Goal: Task Accomplishment & Management: Complete application form

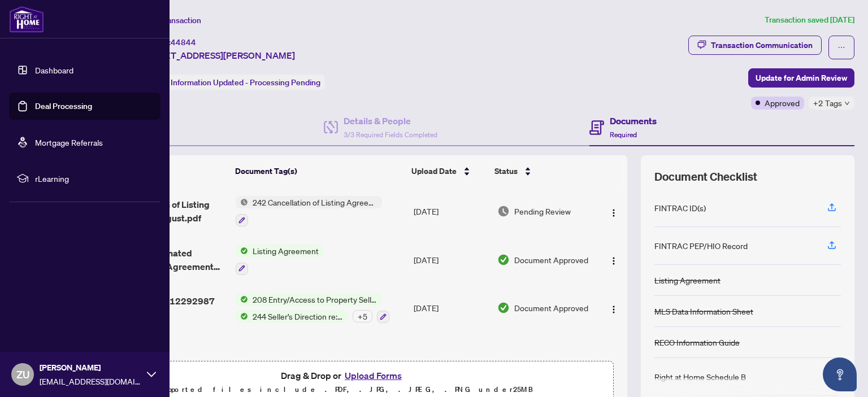
click at [36, 6] on img at bounding box center [26, 19] width 35 height 27
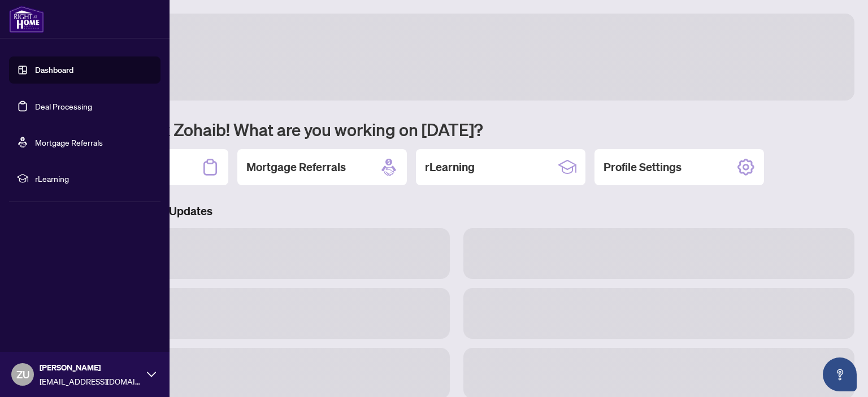
click at [36, 25] on img at bounding box center [26, 19] width 35 height 27
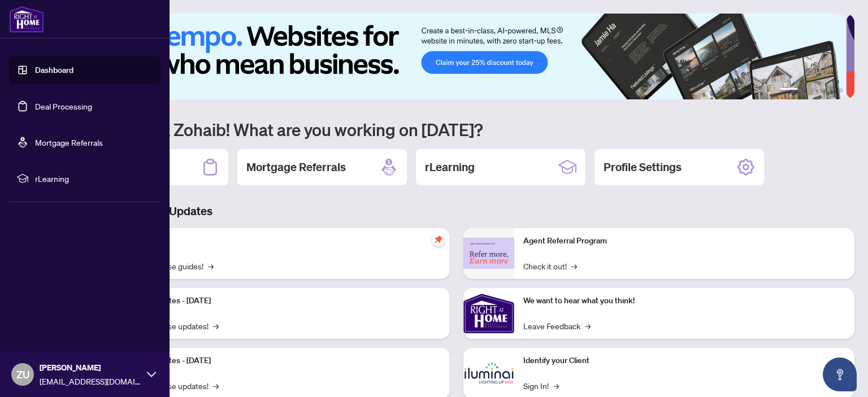
click at [67, 107] on link "Deal Processing" at bounding box center [63, 106] width 57 height 10
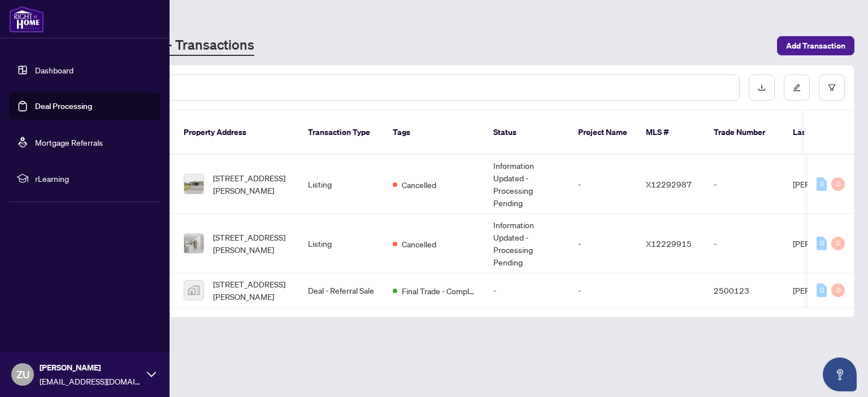
click at [69, 106] on link "Deal Processing" at bounding box center [63, 106] width 57 height 10
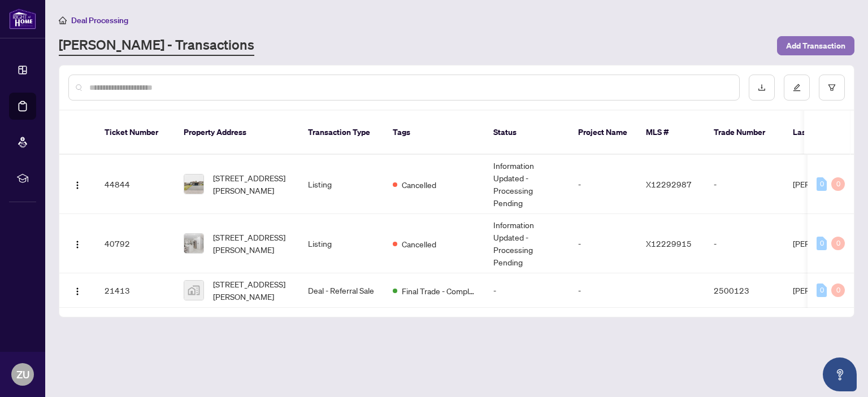
click at [800, 50] on span "Add Transaction" at bounding box center [815, 46] width 59 height 18
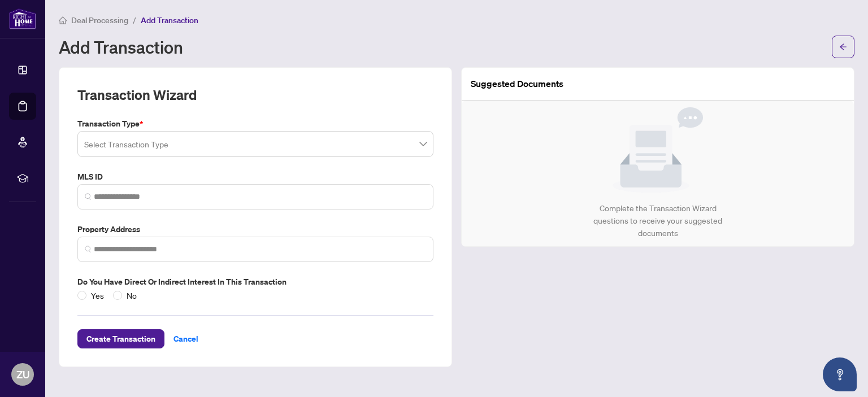
click at [345, 137] on input "search" at bounding box center [250, 145] width 332 height 25
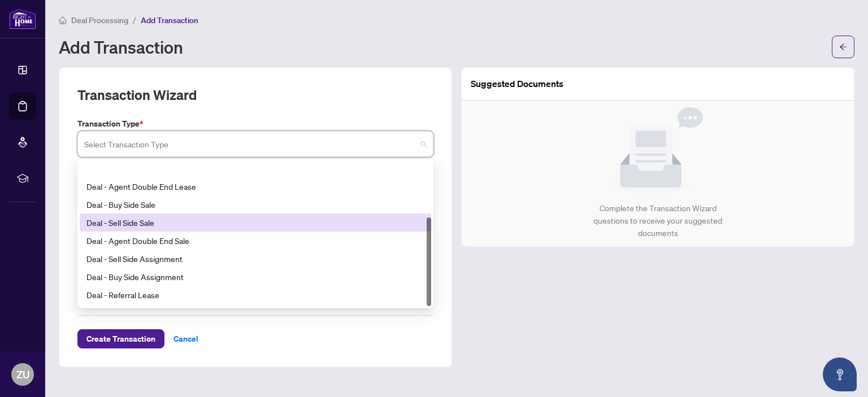
scroll to position [90, 0]
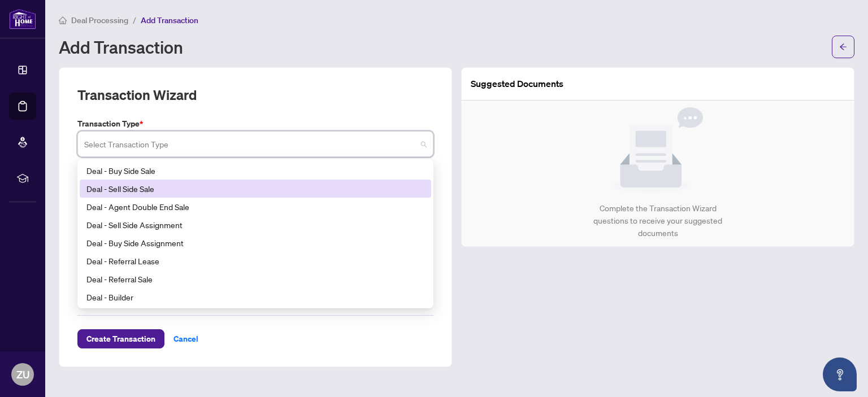
click at [268, 189] on div "Deal - Sell Side Sale" at bounding box center [255, 189] width 338 height 12
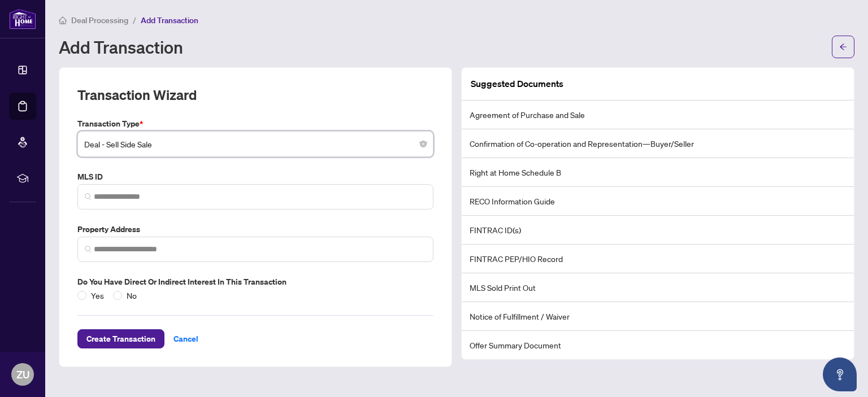
click at [373, 145] on span "Deal - Sell Side Sale" at bounding box center [255, 143] width 343 height 21
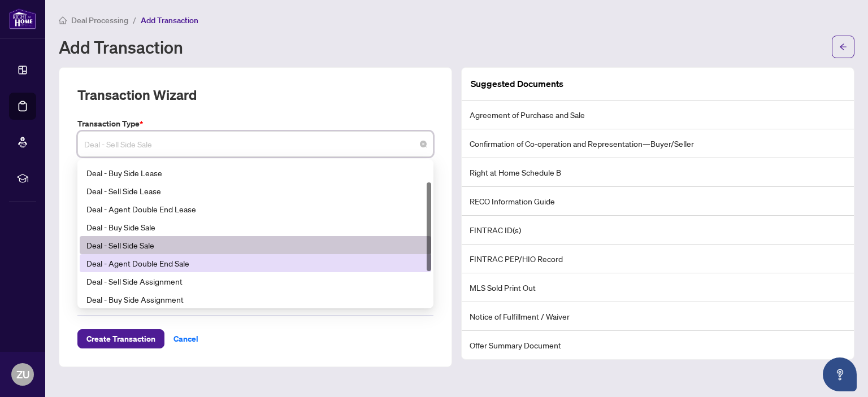
scroll to position [0, 0]
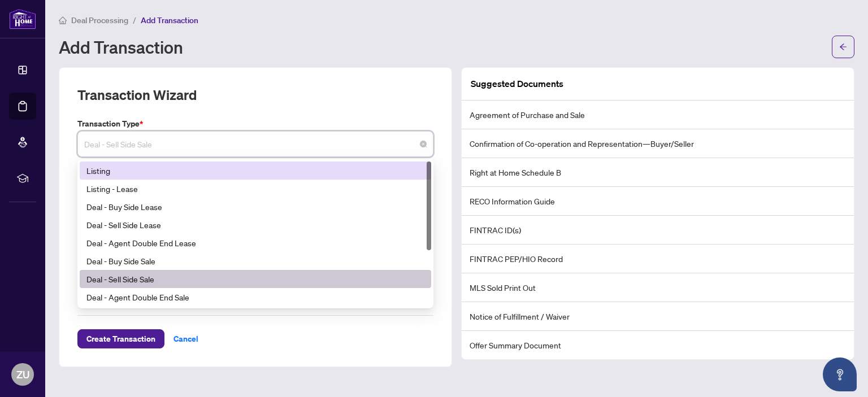
click at [319, 176] on div "Listing" at bounding box center [256, 171] width 352 height 18
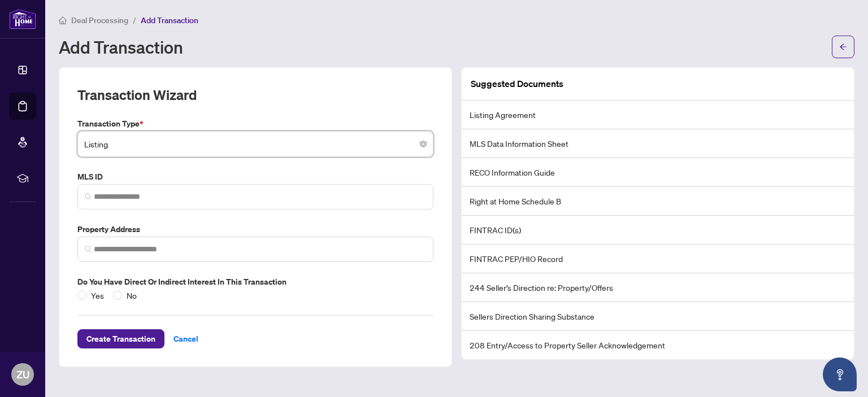
click at [391, 144] on span "Listing" at bounding box center [255, 143] width 343 height 21
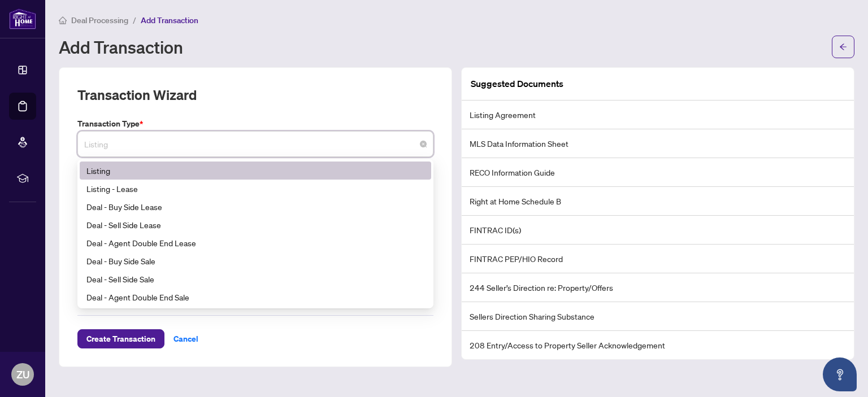
click at [356, 142] on span "Listing" at bounding box center [255, 143] width 343 height 21
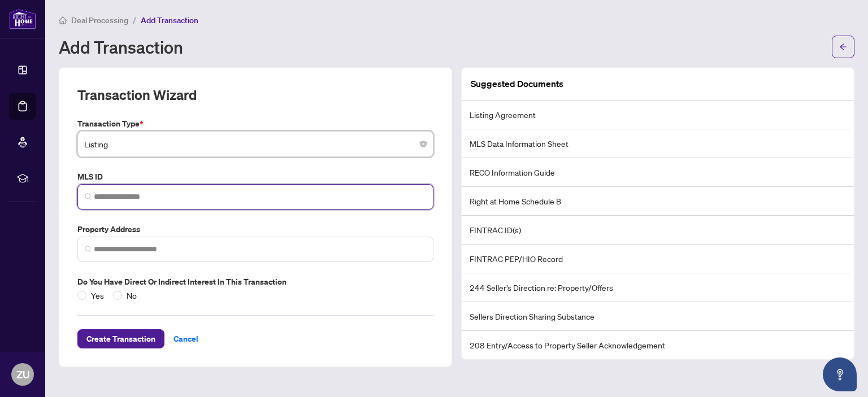
click at [326, 192] on input "search" at bounding box center [260, 197] width 332 height 12
paste input "*********"
type input "*********"
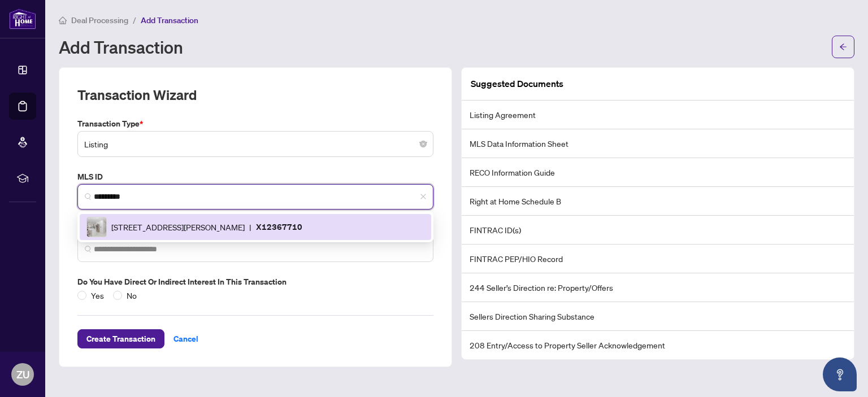
click at [302, 226] on p "X12367710" at bounding box center [279, 226] width 46 height 13
type input "**********"
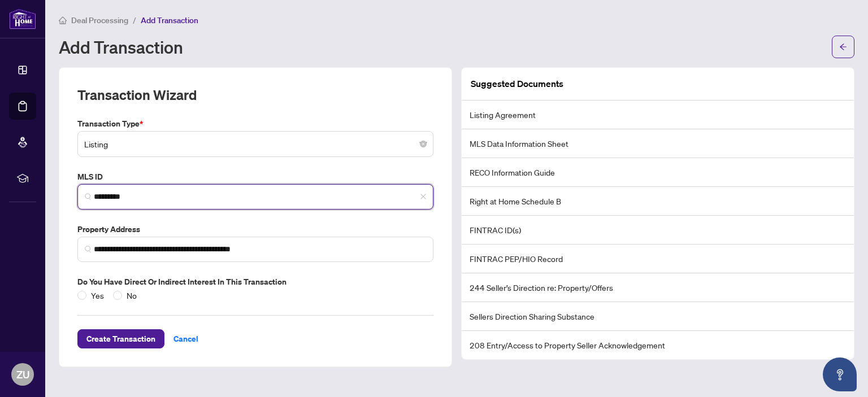
type input "*********"
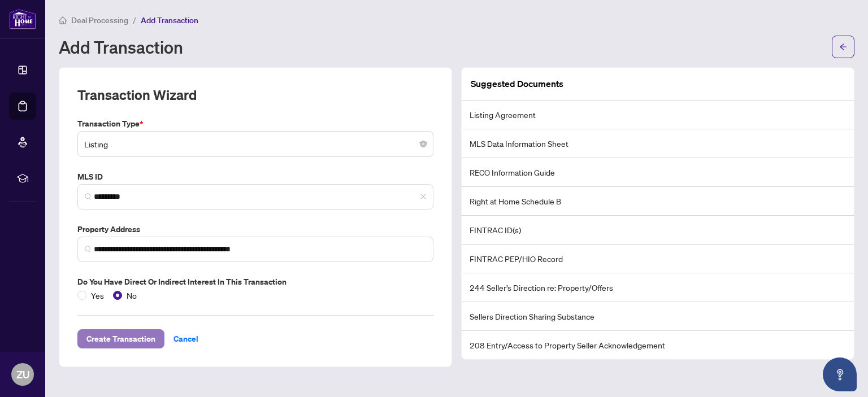
click at [127, 343] on span "Create Transaction" at bounding box center [120, 339] width 69 height 18
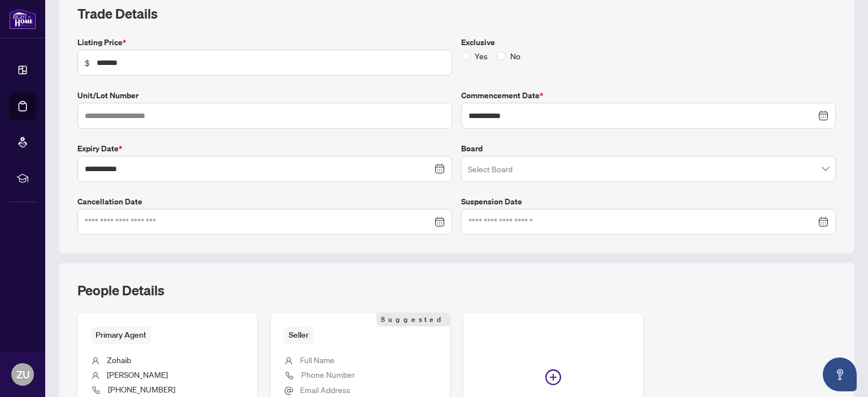
scroll to position [170, 0]
click at [664, 167] on input "search" at bounding box center [643, 170] width 351 height 25
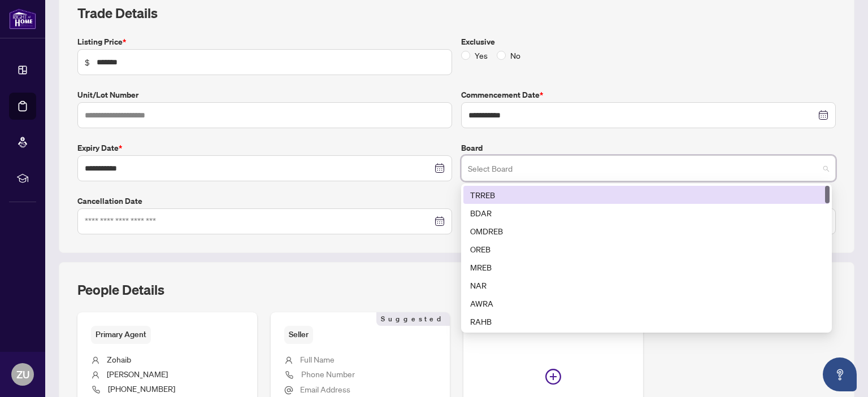
click at [667, 194] on div "TRREB" at bounding box center [646, 195] width 353 height 12
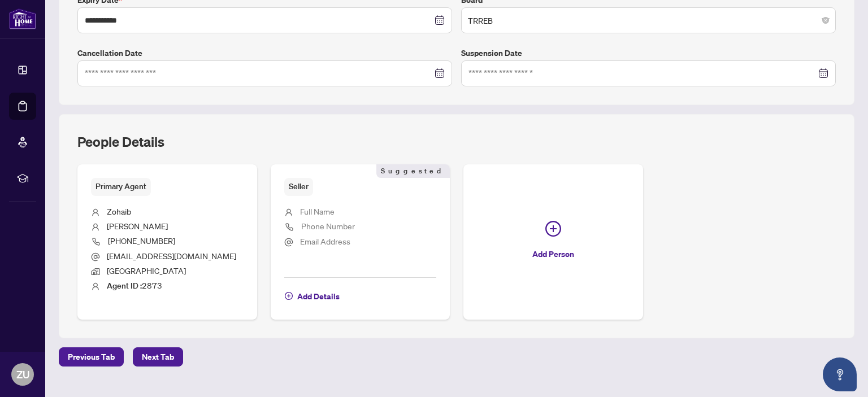
scroll to position [337, 0]
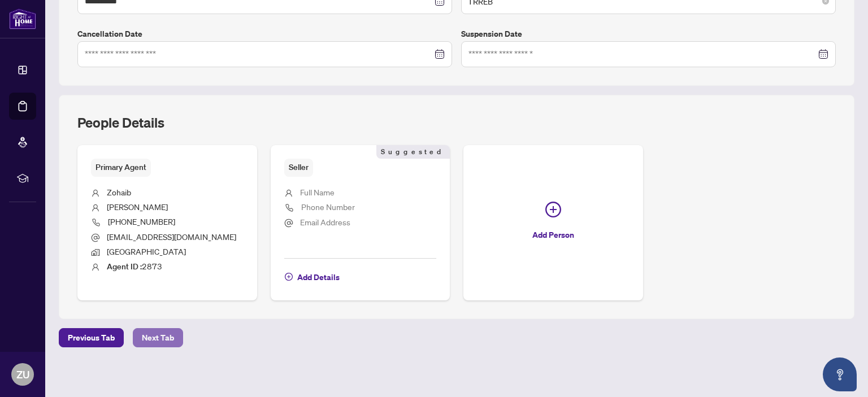
click at [161, 338] on span "Next Tab" at bounding box center [158, 338] width 32 height 18
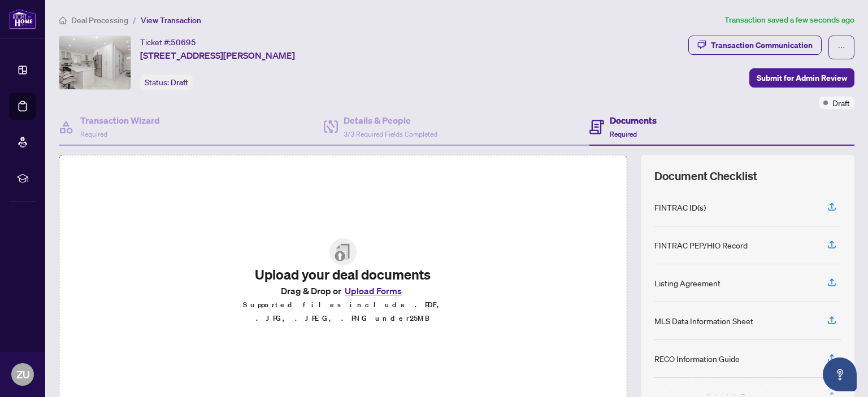
click at [375, 298] on button "Upload Forms" at bounding box center [373, 291] width 64 height 15
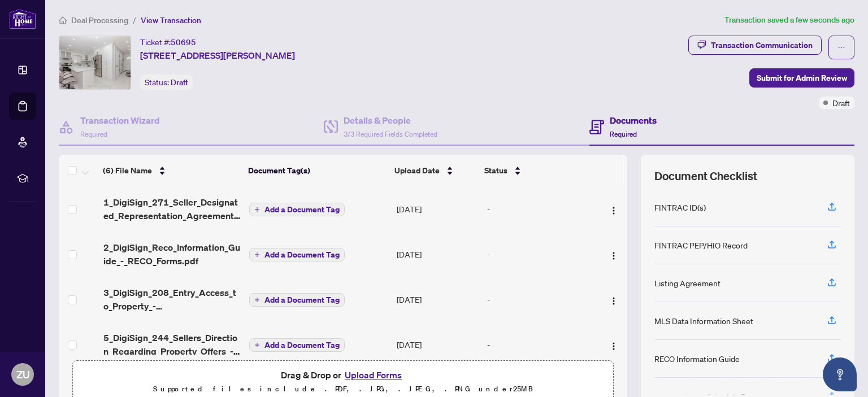
click at [296, 207] on span "Add a Document Tag" at bounding box center [302, 210] width 75 height 8
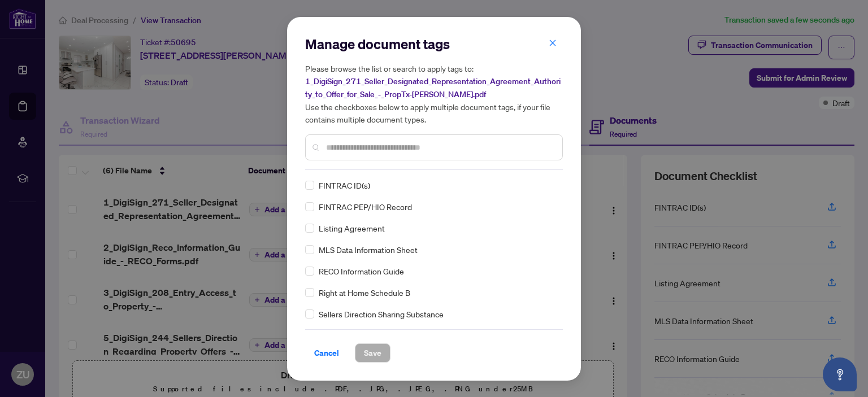
click at [361, 171] on div "Manage document tags Please browse the list or search to apply tags to: 1_DigiS…" at bounding box center [434, 199] width 258 height 328
click at [367, 146] on input "text" at bounding box center [439, 147] width 227 height 12
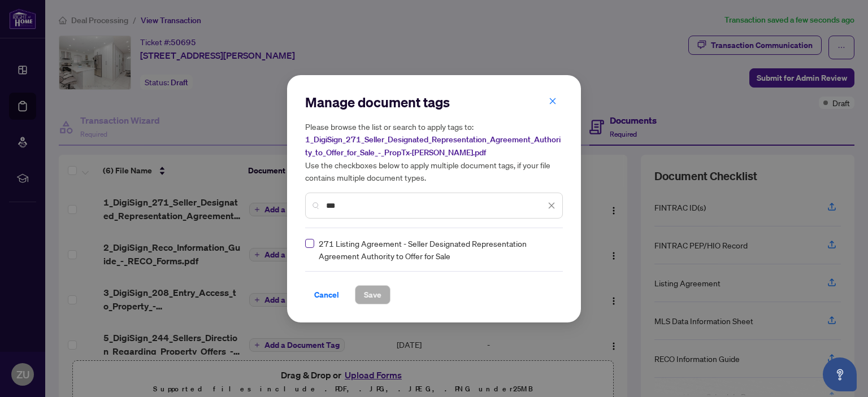
type input "***"
click at [378, 297] on span "Save" at bounding box center [373, 295] width 18 height 18
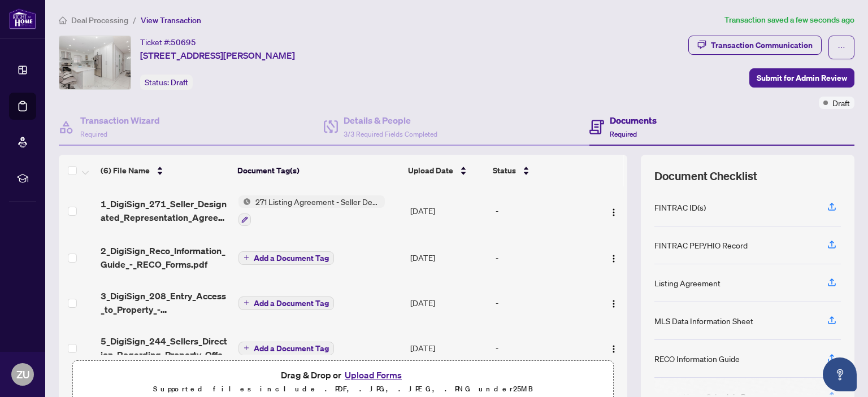
click at [305, 258] on span "Add a Document Tag" at bounding box center [291, 258] width 75 height 8
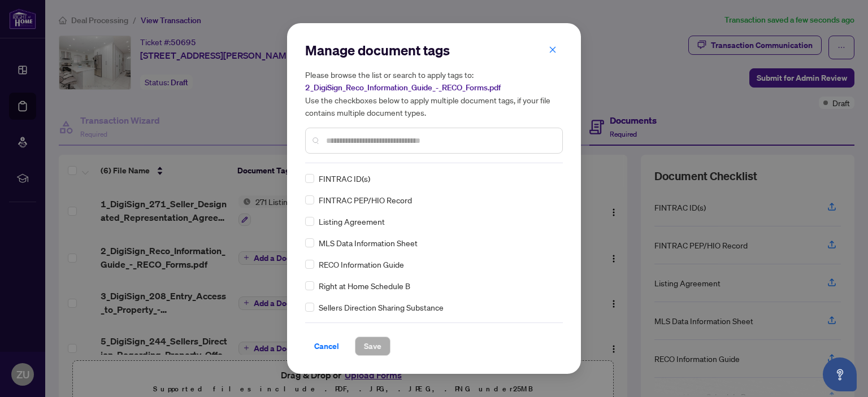
drag, startPoint x: 347, startPoint y: 258, endPoint x: 317, endPoint y: 270, distance: 32.7
click at [346, 258] on span "RECO Information Guide" at bounding box center [361, 264] width 85 height 12
click at [377, 343] on span "Save" at bounding box center [373, 346] width 18 height 18
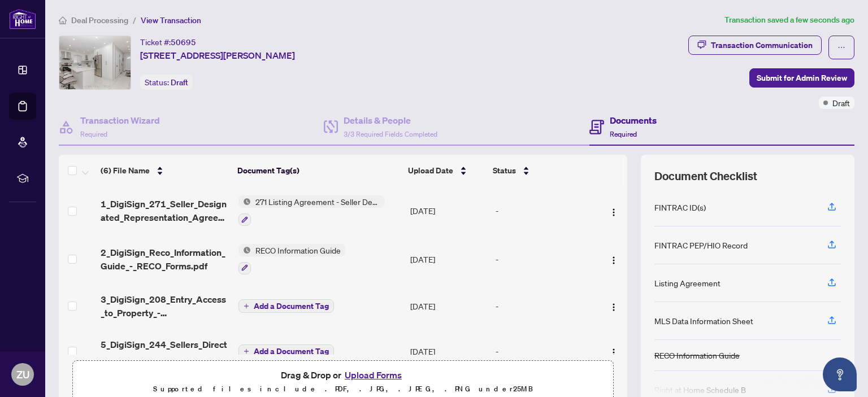
click at [310, 307] on button "Add a Document Tag" at bounding box center [287, 307] width 96 height 14
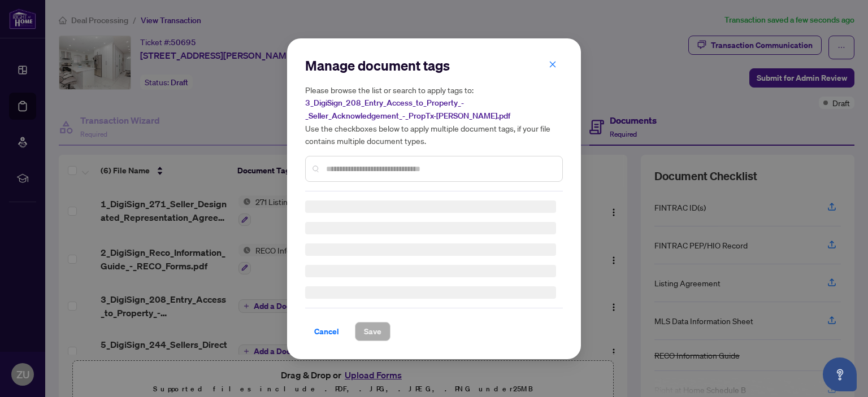
click at [456, 169] on div "Manage document tags Please browse the list or search to apply tags to: 3_DigiS…" at bounding box center [434, 199] width 258 height 285
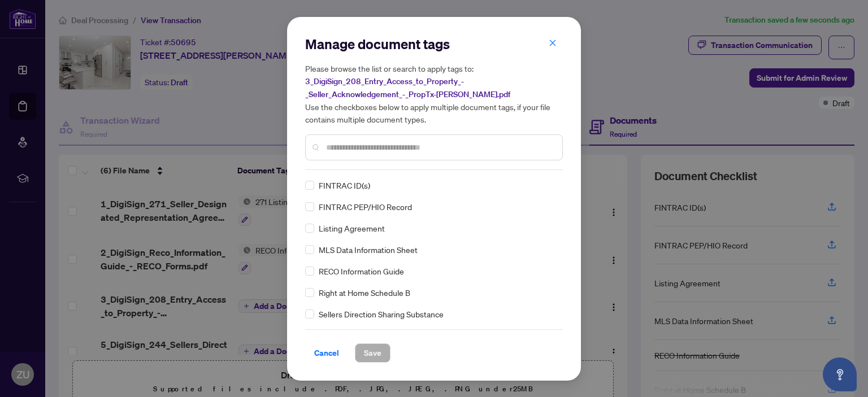
click at [460, 140] on div at bounding box center [434, 148] width 258 height 26
click at [452, 149] on input "text" at bounding box center [439, 147] width 227 height 12
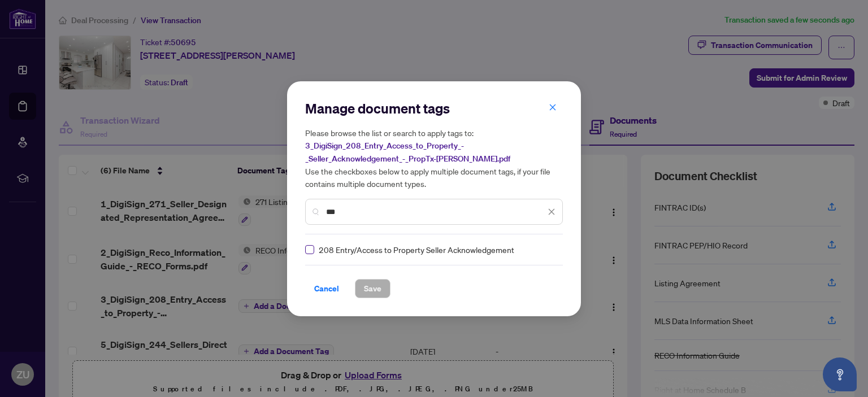
type input "***"
drag, startPoint x: 376, startPoint y: 285, endPoint x: 371, endPoint y: 289, distance: 6.6
click at [376, 285] on span "Save" at bounding box center [373, 289] width 18 height 18
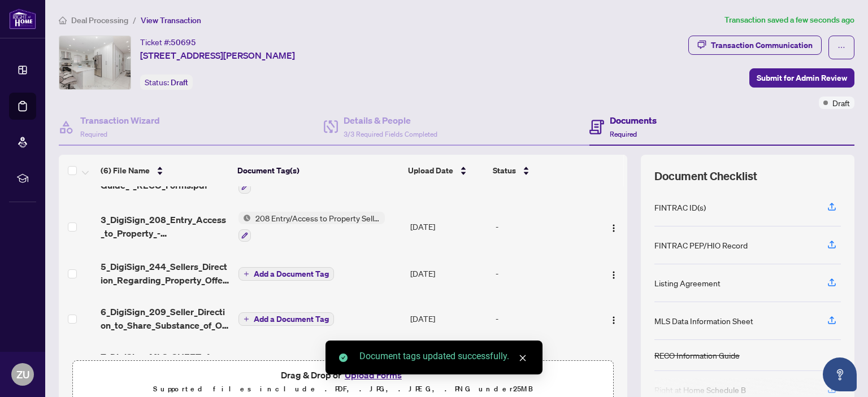
scroll to position [57, 0]
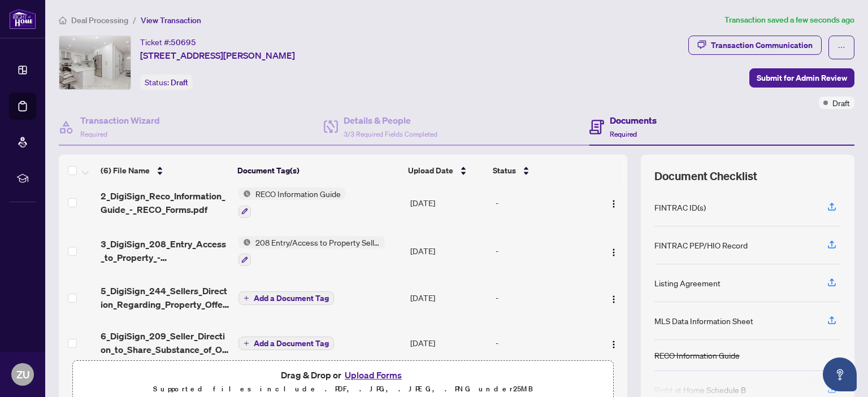
click at [301, 294] on span "Add a Document Tag" at bounding box center [291, 298] width 75 height 8
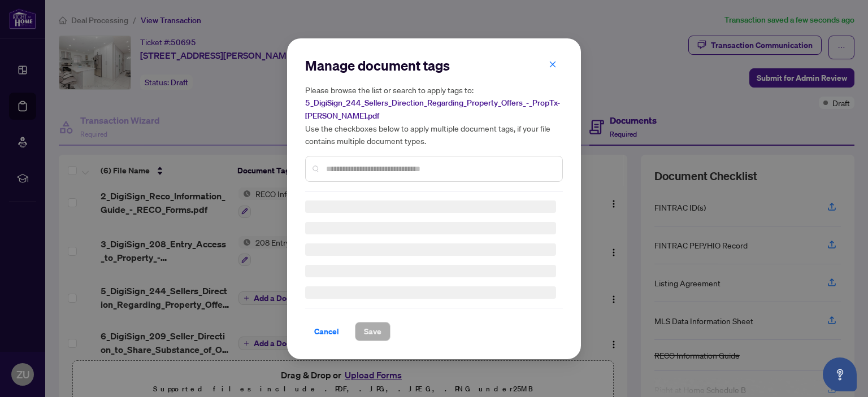
click at [399, 168] on div "Manage document tags Please browse the list or search to apply tags to: 5_DigiS…" at bounding box center [434, 124] width 258 height 135
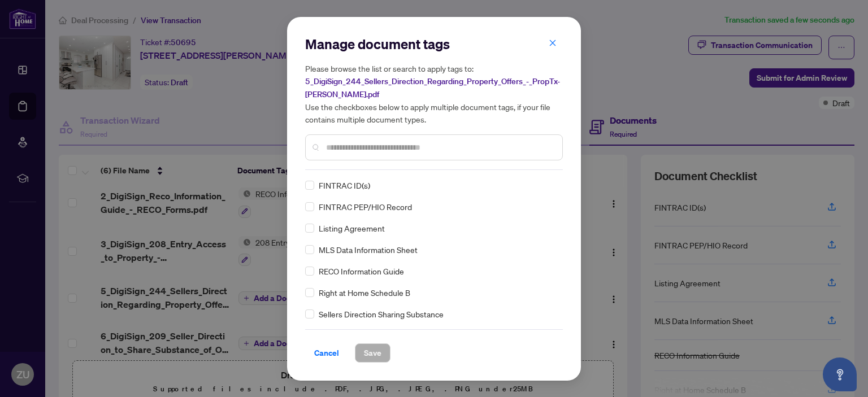
click at [393, 148] on input "text" at bounding box center [439, 147] width 227 height 12
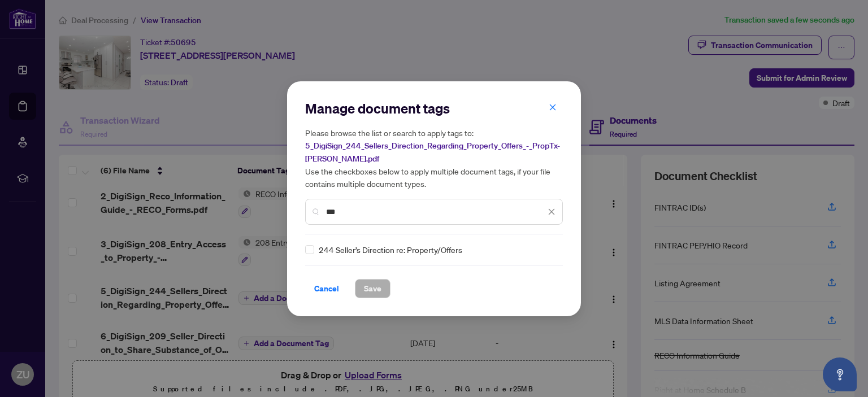
type input "***"
click at [380, 294] on button "Save" at bounding box center [373, 288] width 36 height 19
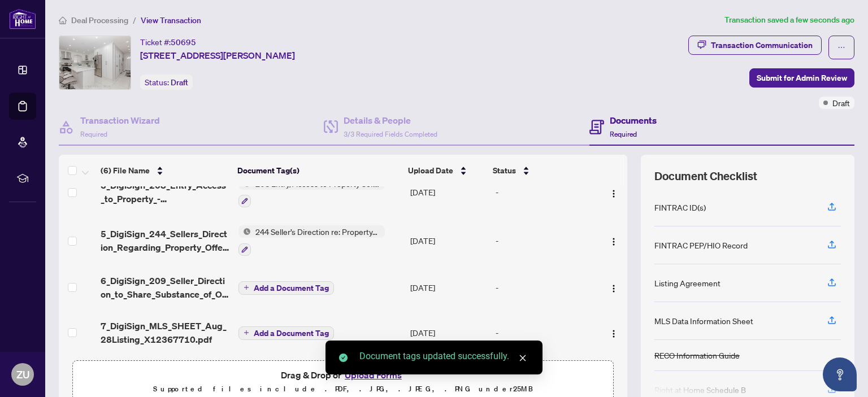
scroll to position [116, 0]
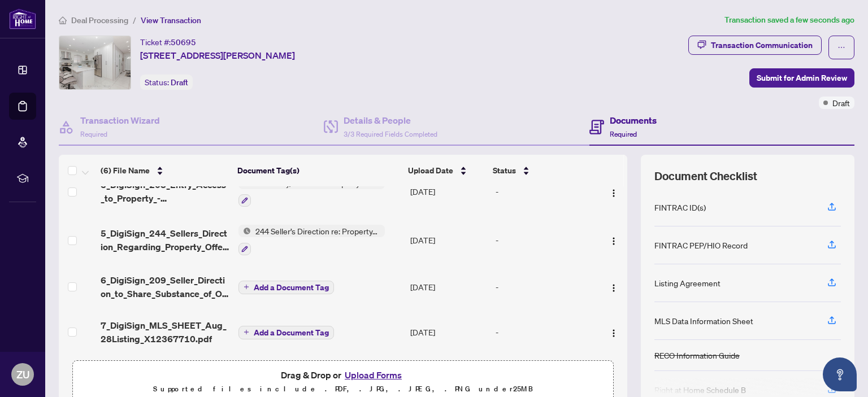
click at [314, 284] on span "Add a Document Tag" at bounding box center [291, 288] width 75 height 8
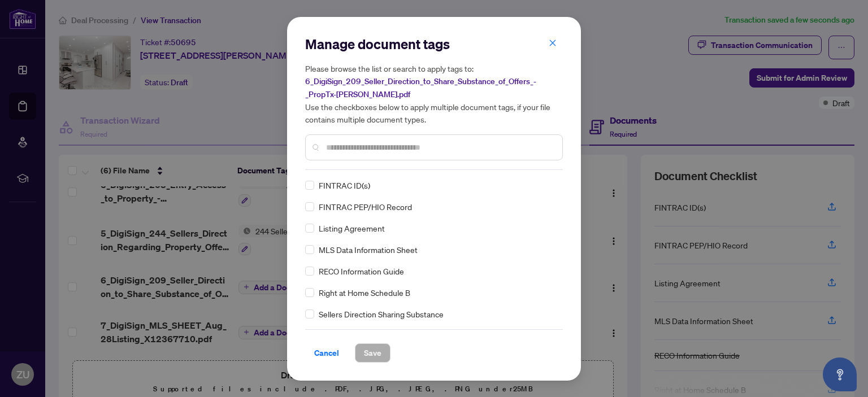
click at [387, 144] on input "text" at bounding box center [439, 147] width 227 height 12
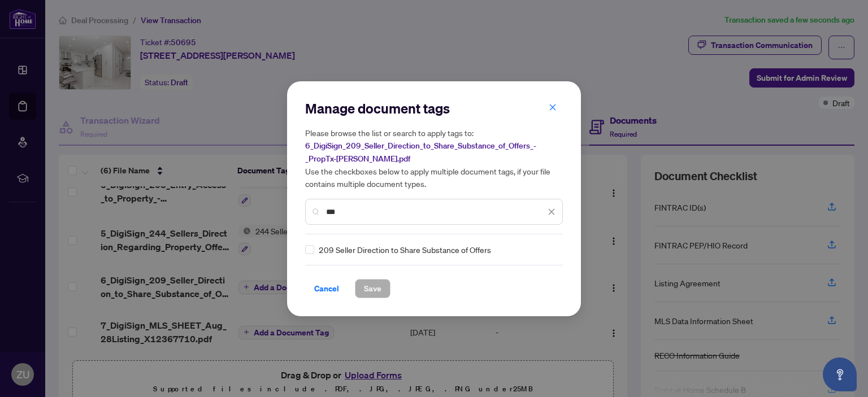
type input "***"
click at [370, 291] on span "Save" at bounding box center [373, 289] width 18 height 18
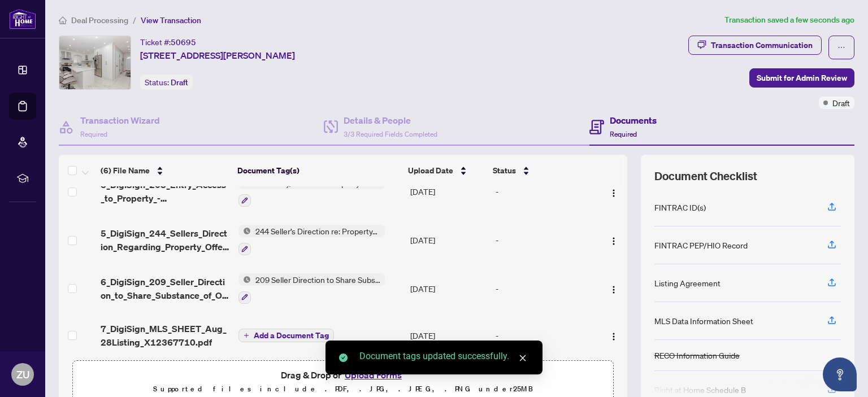
scroll to position [118, 0]
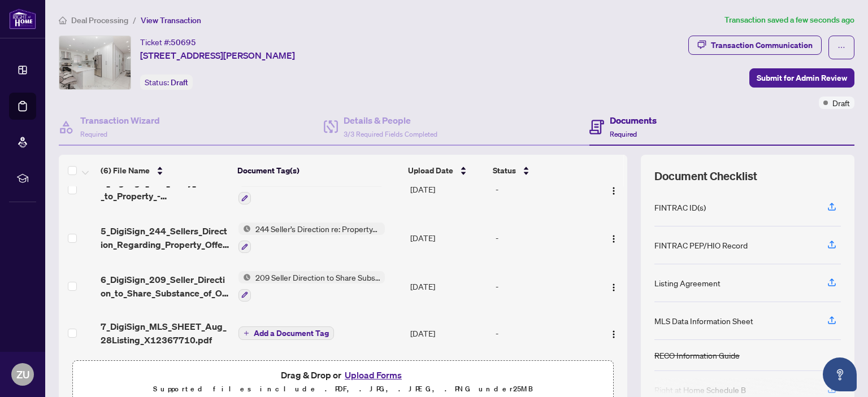
click at [285, 330] on span "Add a Document Tag" at bounding box center [291, 334] width 75 height 8
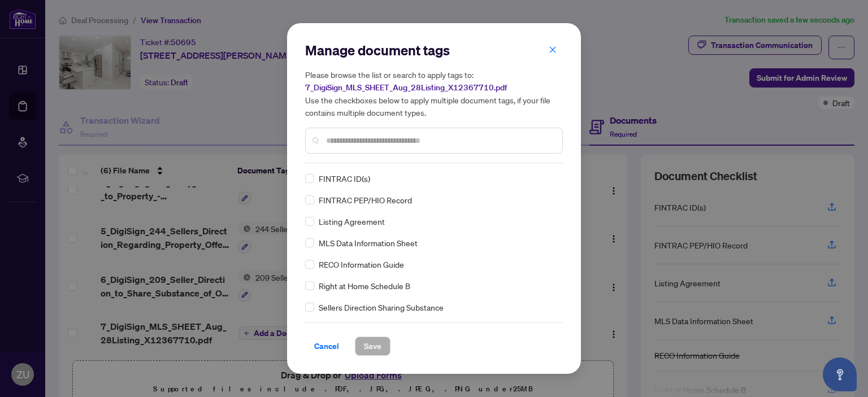
click at [394, 242] on span "MLS Data Information Sheet" at bounding box center [368, 243] width 99 height 12
click at [375, 345] on span "Save" at bounding box center [373, 346] width 18 height 18
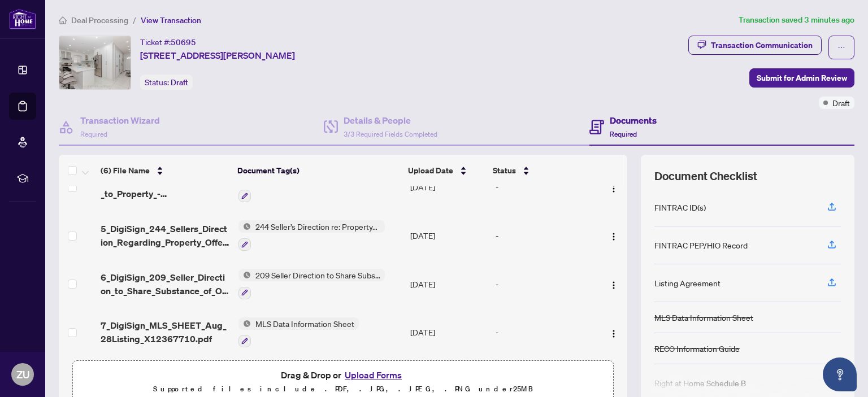
scroll to position [91, 0]
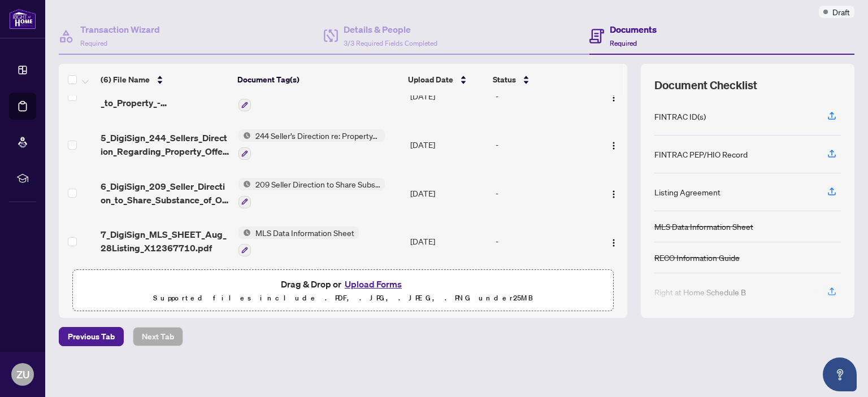
click at [360, 280] on button "Upload Forms" at bounding box center [373, 284] width 64 height 15
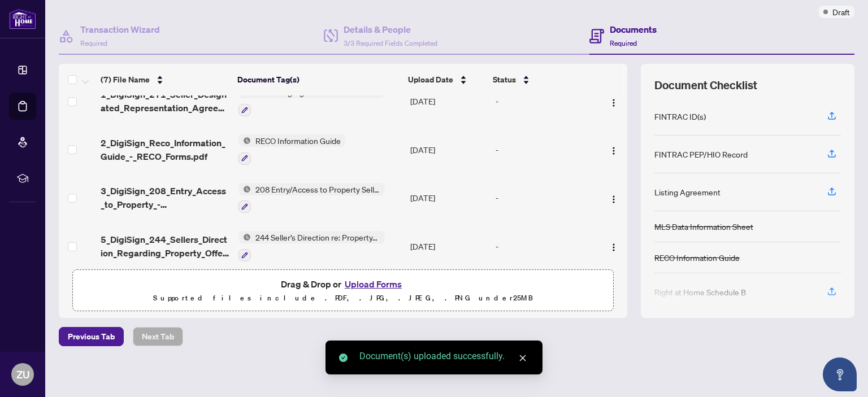
scroll to position [0, 0]
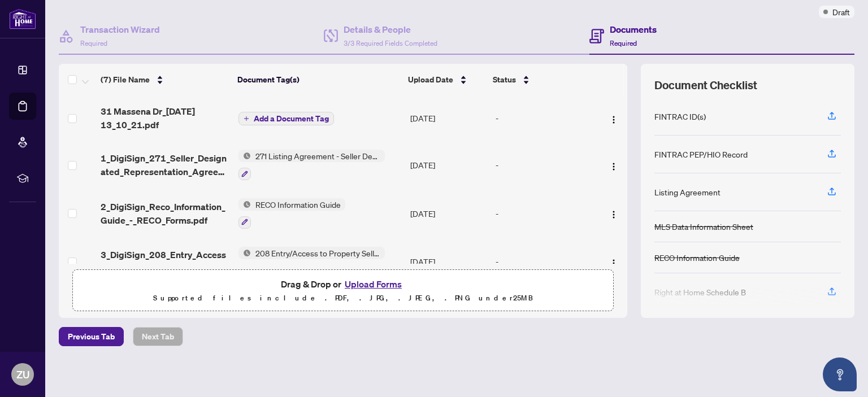
click at [294, 115] on span "Add a Document Tag" at bounding box center [291, 119] width 75 height 8
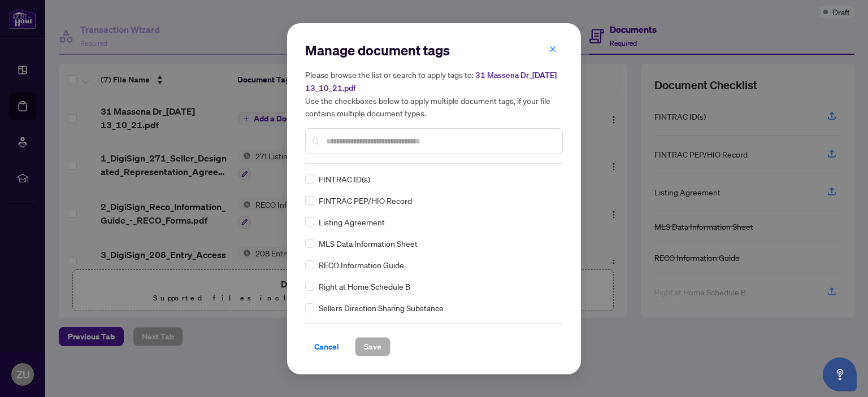
click at [417, 133] on div at bounding box center [434, 141] width 258 height 26
click at [414, 144] on input "text" at bounding box center [439, 141] width 227 height 12
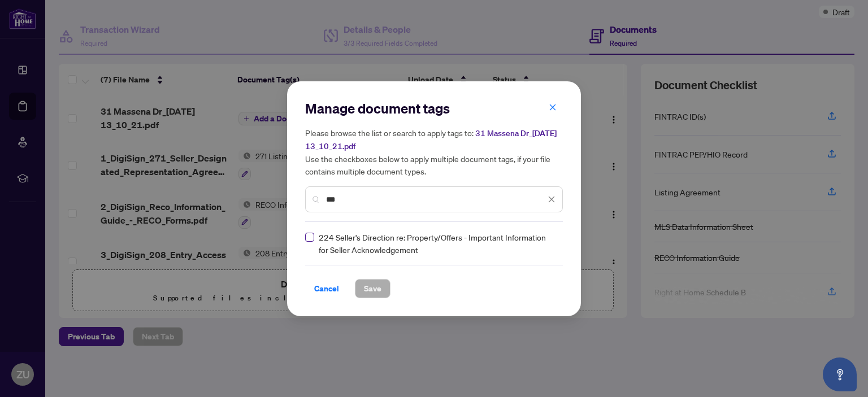
type input "***"
click at [310, 242] on label at bounding box center [309, 237] width 9 height 12
click at [372, 293] on span "Save" at bounding box center [373, 289] width 18 height 18
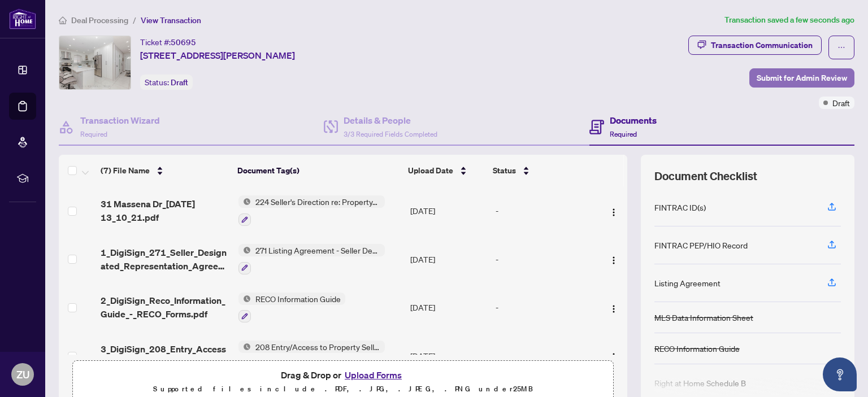
click at [777, 77] on span "Submit for Admin Review" at bounding box center [802, 78] width 90 height 18
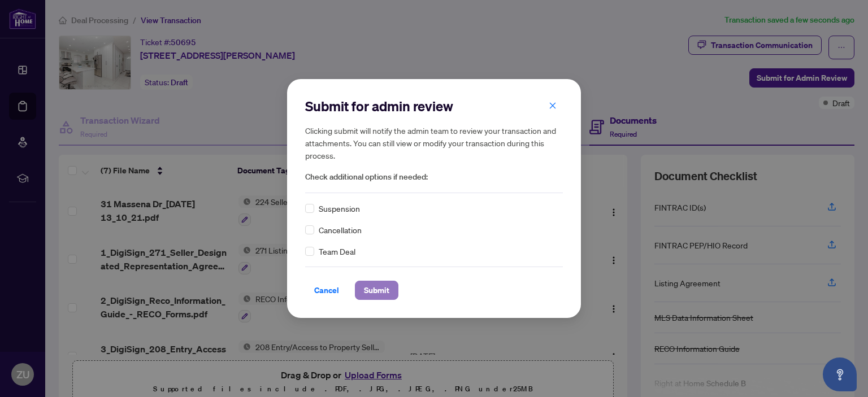
click at [379, 289] on span "Submit" at bounding box center [376, 290] width 25 height 18
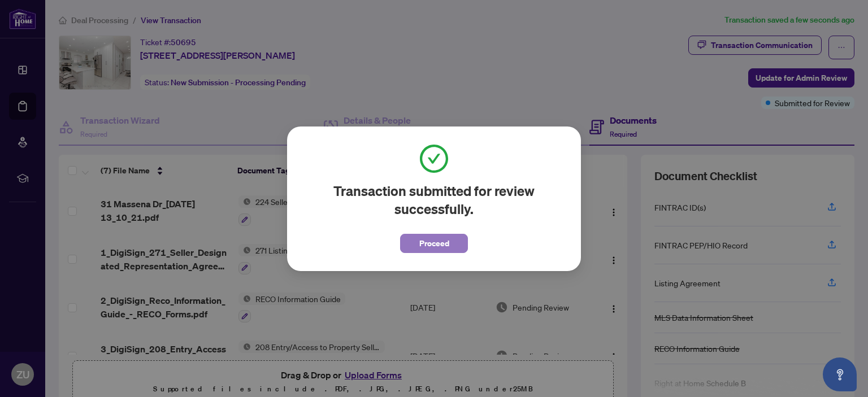
click at [406, 244] on button "Proceed" at bounding box center [434, 243] width 68 height 19
